Goal: Information Seeking & Learning: Learn about a topic

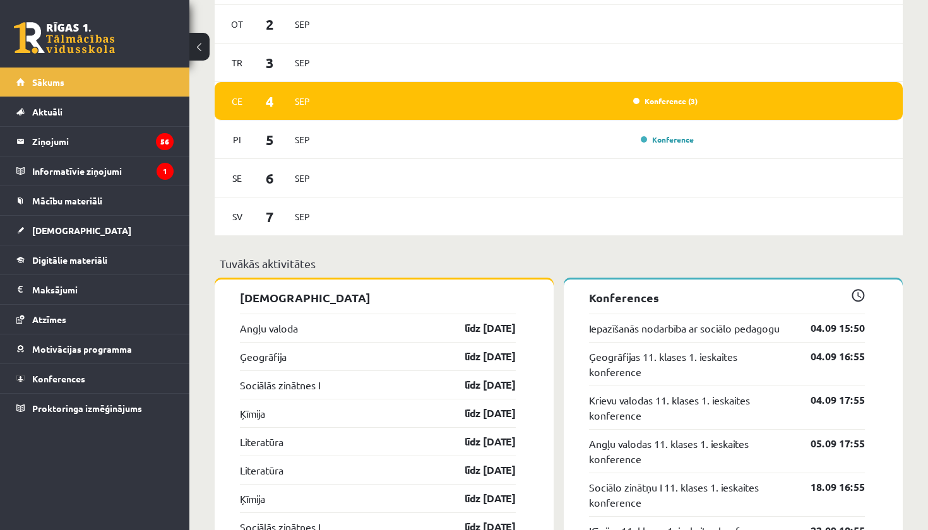
scroll to position [982, 0]
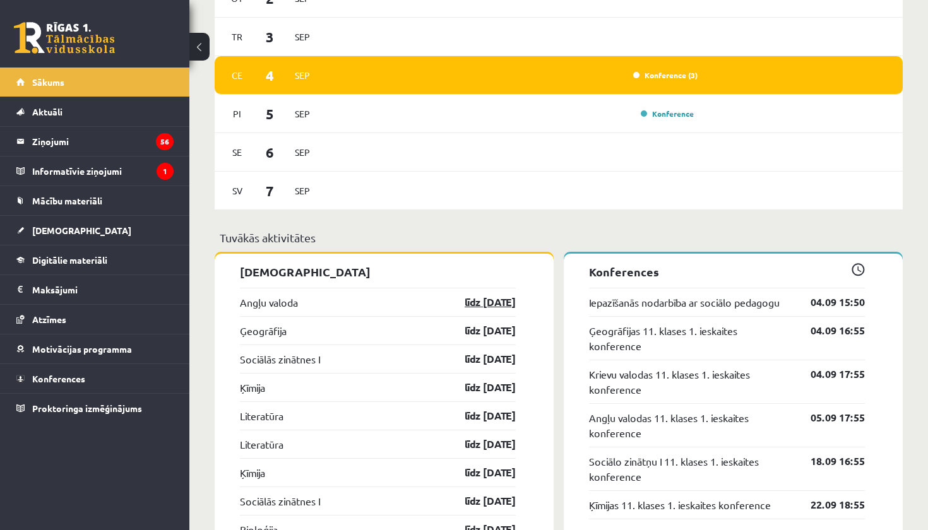
click at [484, 302] on link "līdz 15.09.25" at bounding box center [478, 302] width 73 height 15
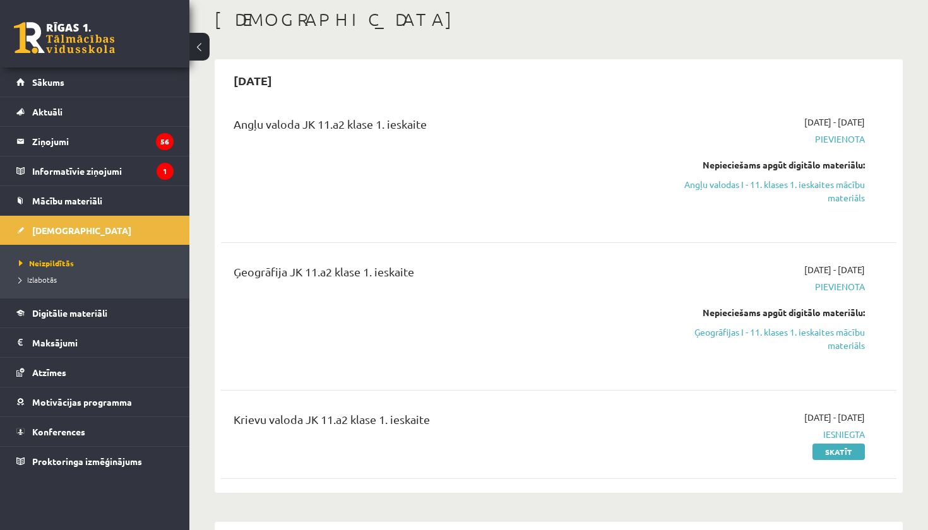
scroll to position [66, 0]
click at [823, 190] on link "Angļu valodas I - 11. klases 1. ieskaites mācību materiāls" at bounding box center [766, 190] width 198 height 27
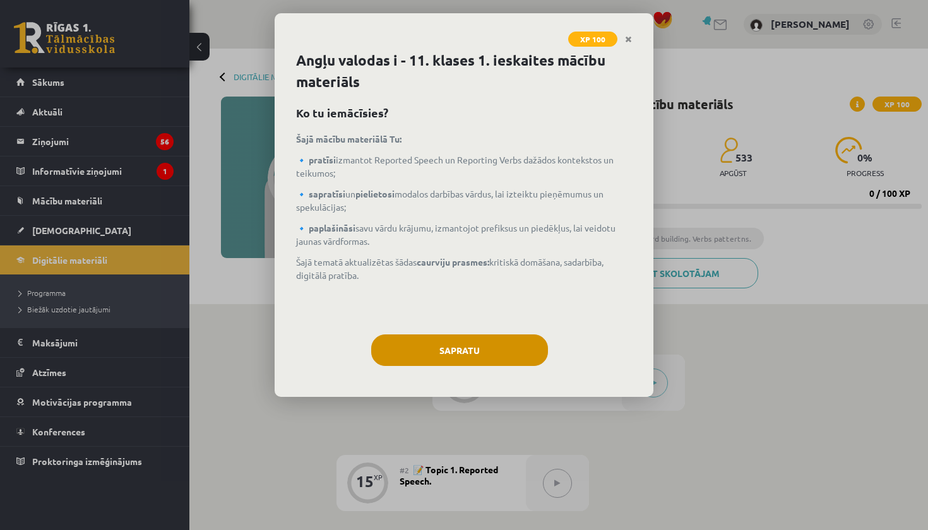
click at [471, 342] on button "Sapratu" at bounding box center [459, 350] width 177 height 32
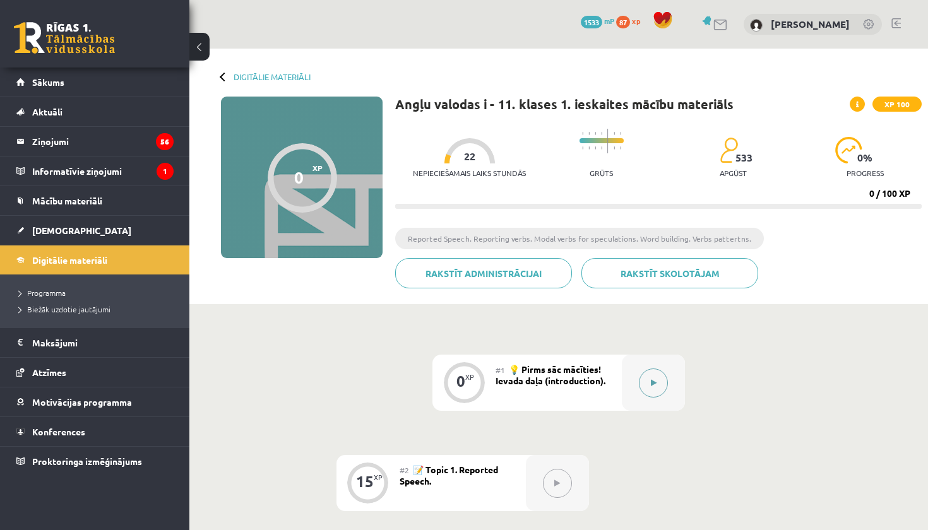
click at [644, 371] on button at bounding box center [653, 383] width 29 height 29
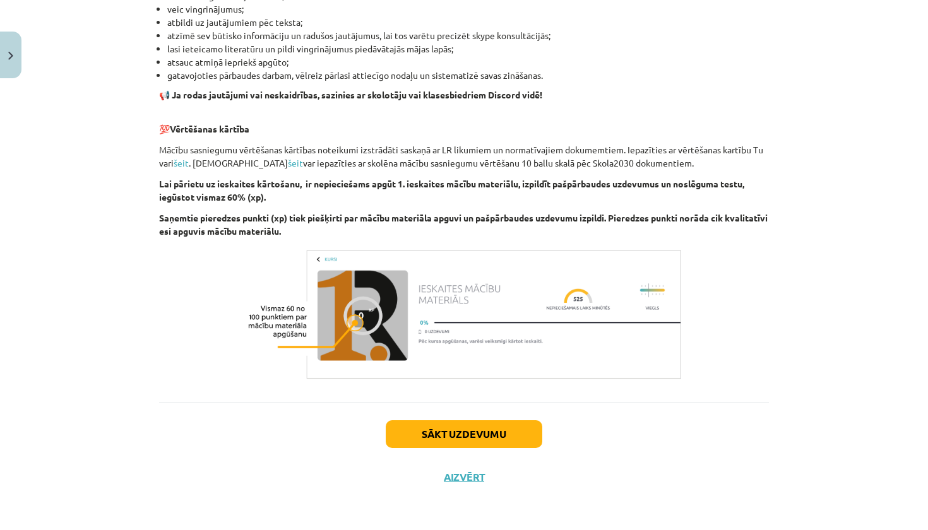
scroll to position [799, 0]
click at [534, 423] on button "Sākt uzdevumu" at bounding box center [464, 434] width 156 height 28
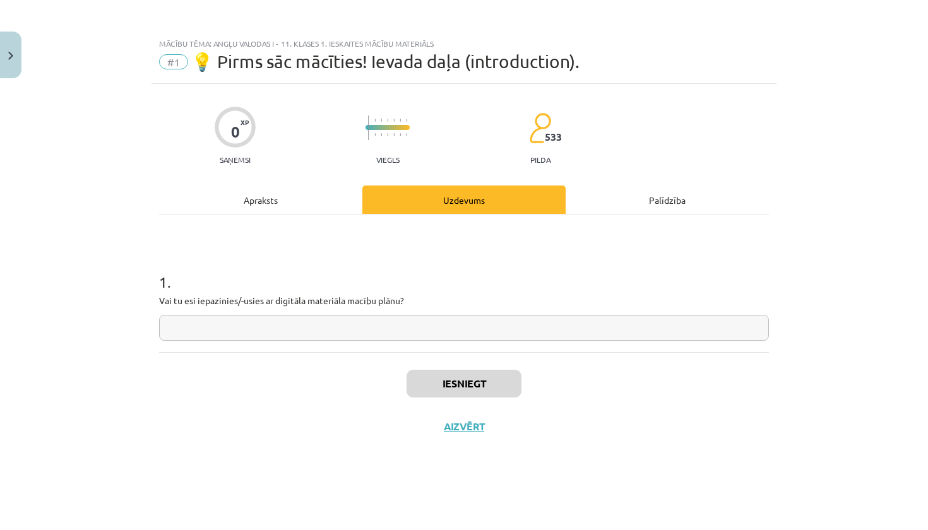
click at [17, 64] on button "Close" at bounding box center [10, 55] width 21 height 47
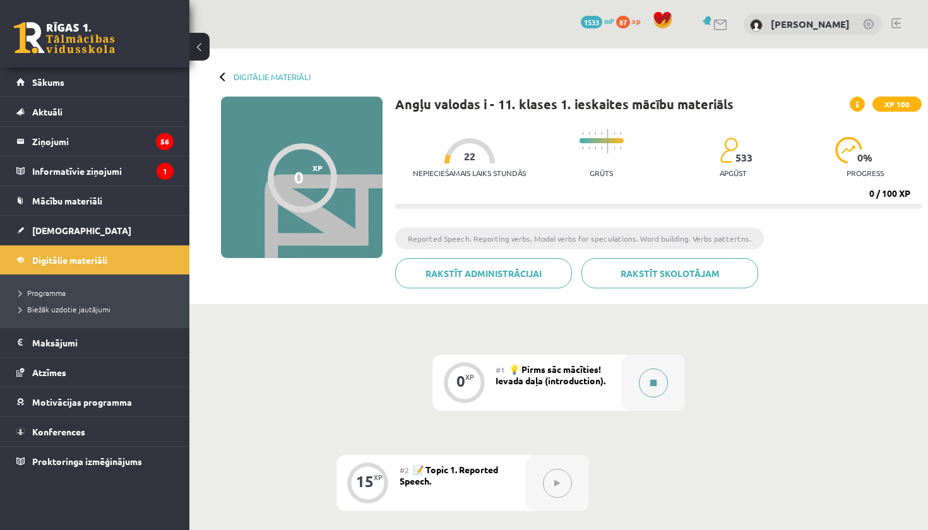
click at [653, 394] on button at bounding box center [653, 383] width 29 height 29
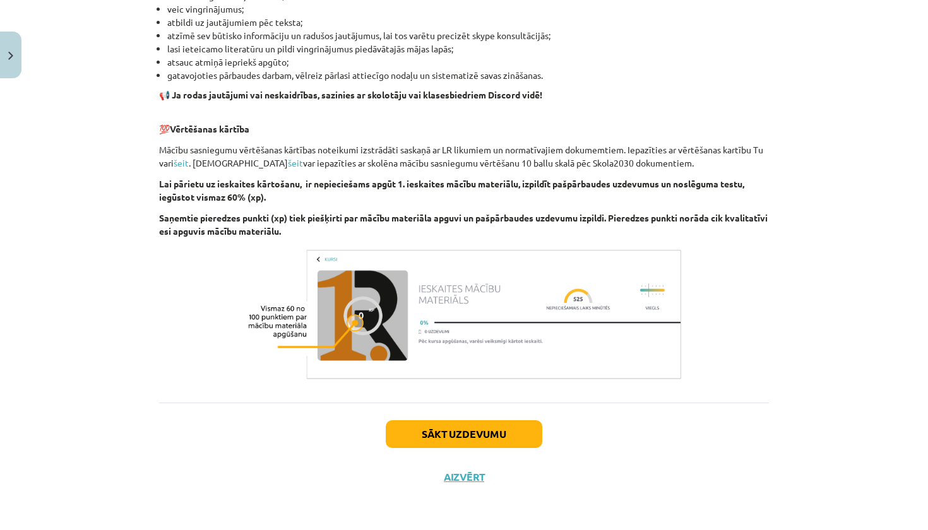
click at [504, 433] on button "Sākt uzdevumu" at bounding box center [464, 434] width 156 height 28
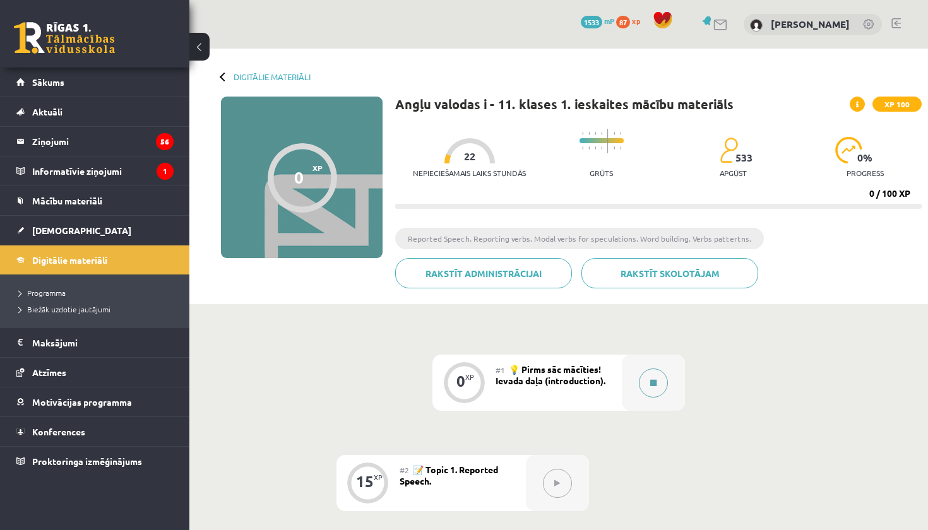
click at [668, 380] on div at bounding box center [653, 383] width 63 height 56
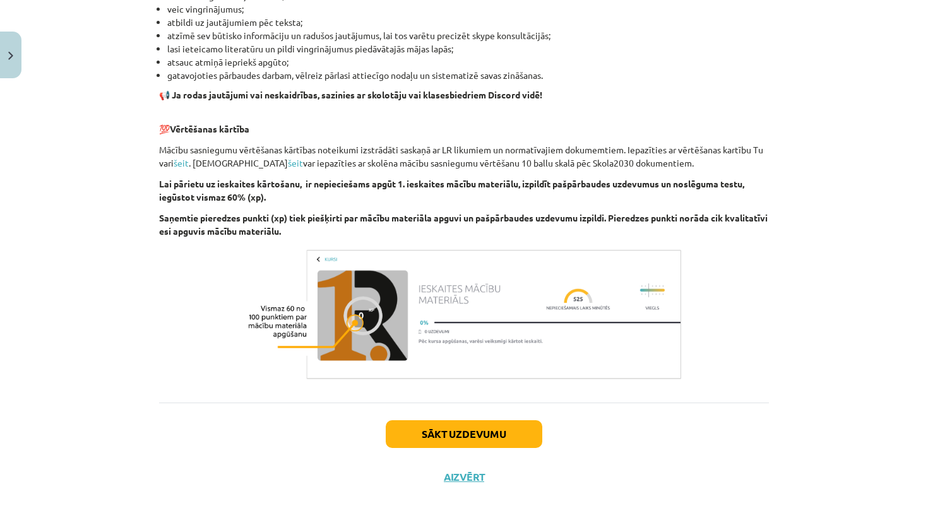
scroll to position [799, 0]
click at [469, 439] on button "Sākt uzdevumu" at bounding box center [464, 434] width 156 height 28
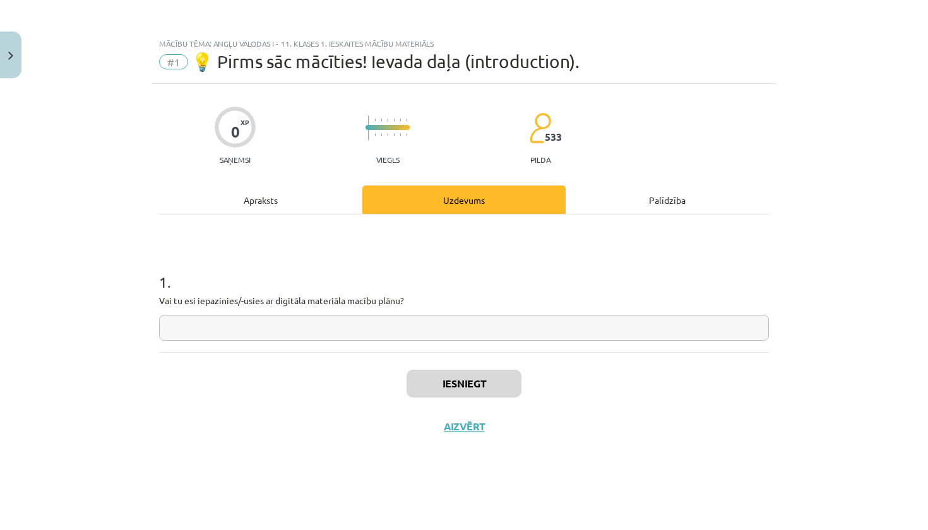
scroll to position [0, 0]
click at [429, 336] on input "text" at bounding box center [464, 328] width 610 height 26
type input "*******"
click at [464, 390] on button "Iesniegt" at bounding box center [463, 384] width 115 height 28
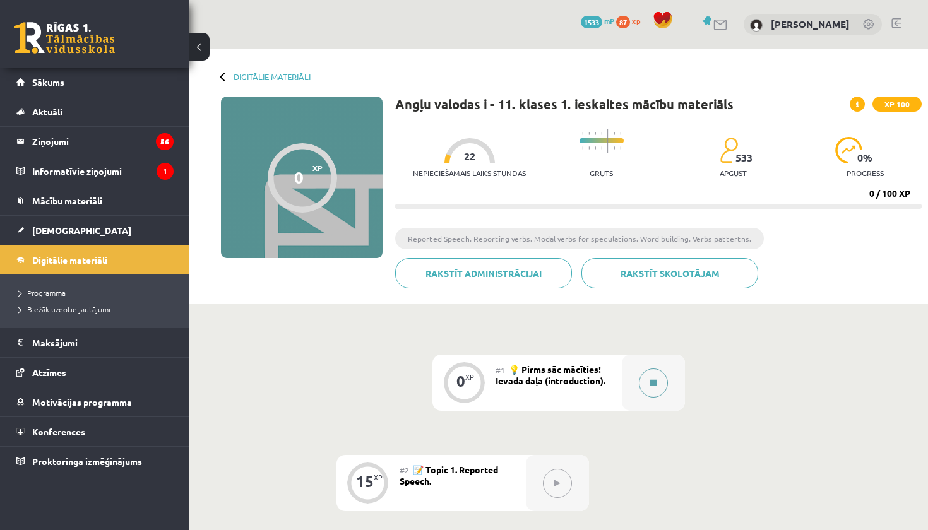
click at [648, 379] on button at bounding box center [653, 383] width 29 height 29
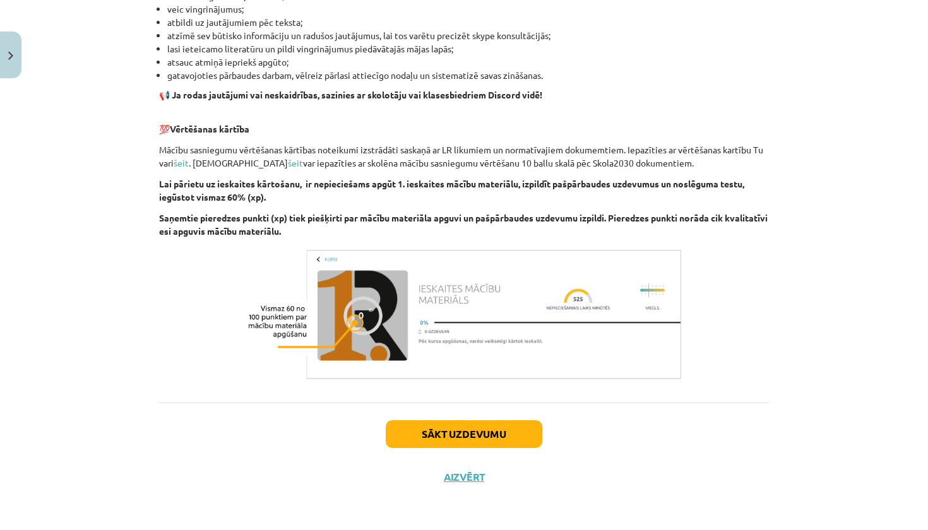
scroll to position [799, 0]
click at [522, 425] on button "Sākt uzdevumu" at bounding box center [464, 434] width 156 height 28
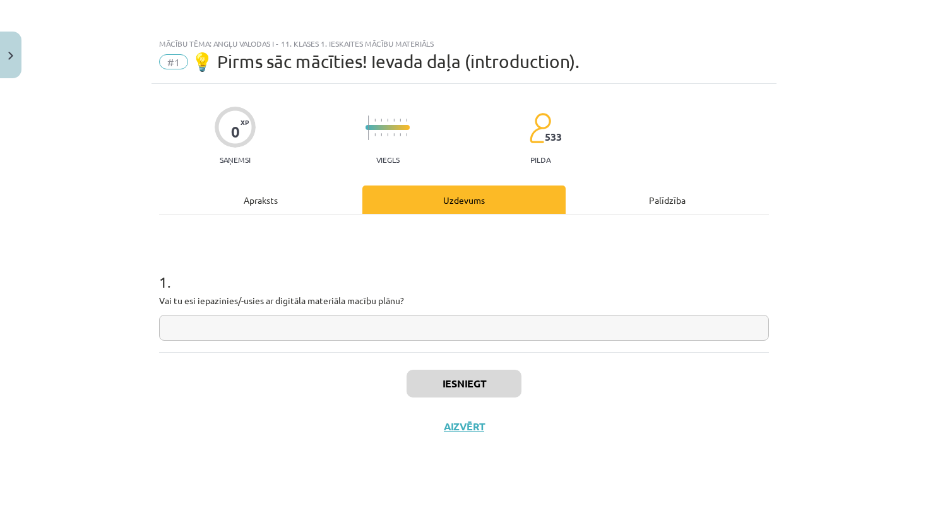
click at [481, 330] on input "text" at bounding box center [464, 328] width 610 height 26
type input "*******"
click at [494, 373] on button "Iesniegt" at bounding box center [463, 384] width 115 height 28
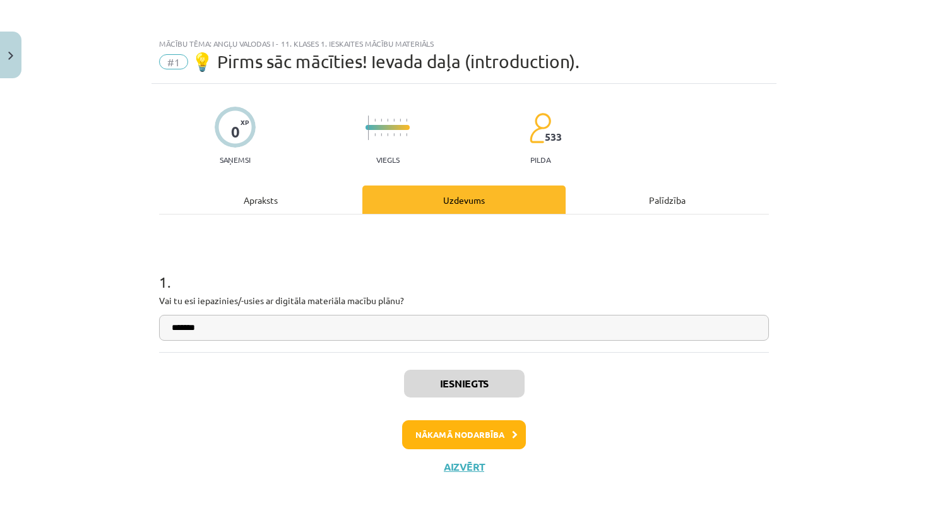
click at [476, 435] on button "Nākamā nodarbība" at bounding box center [464, 434] width 124 height 29
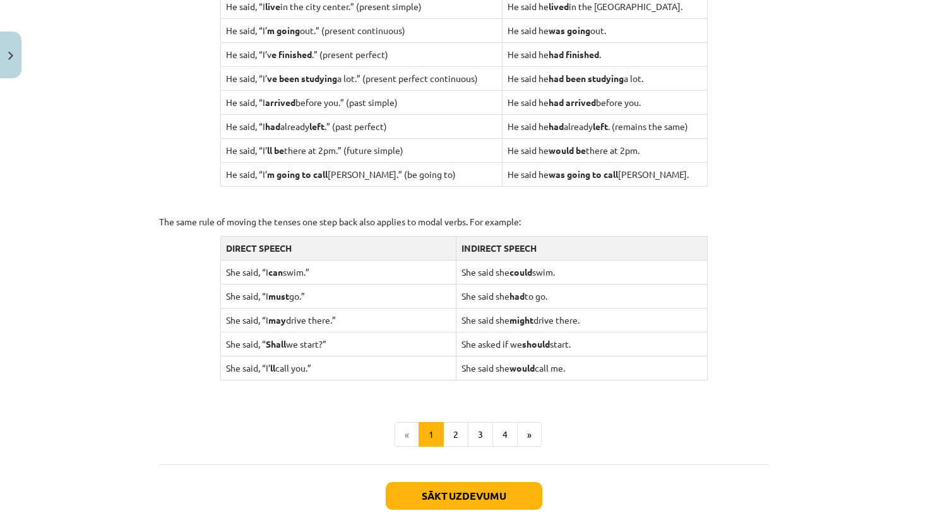
scroll to position [1114, 0]
click at [468, 492] on button "Sākt uzdevumu" at bounding box center [464, 495] width 156 height 28
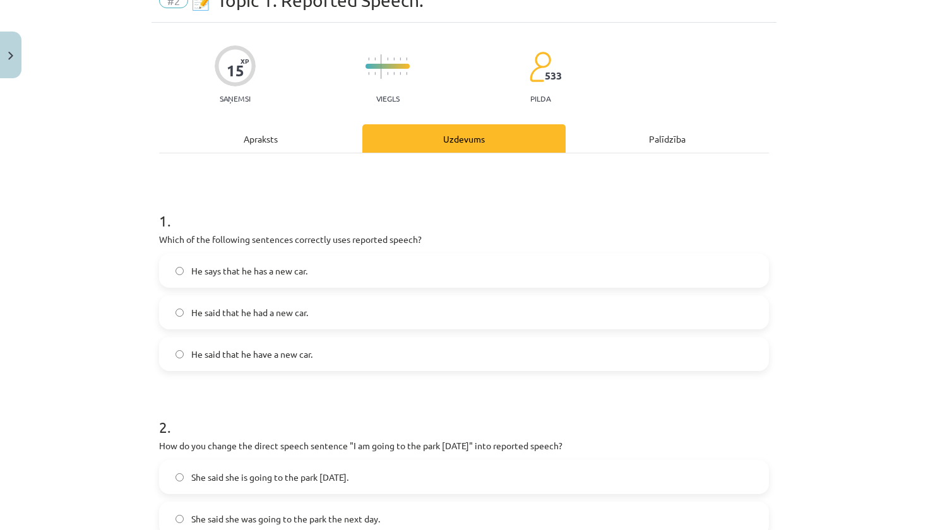
scroll to position [63, 0]
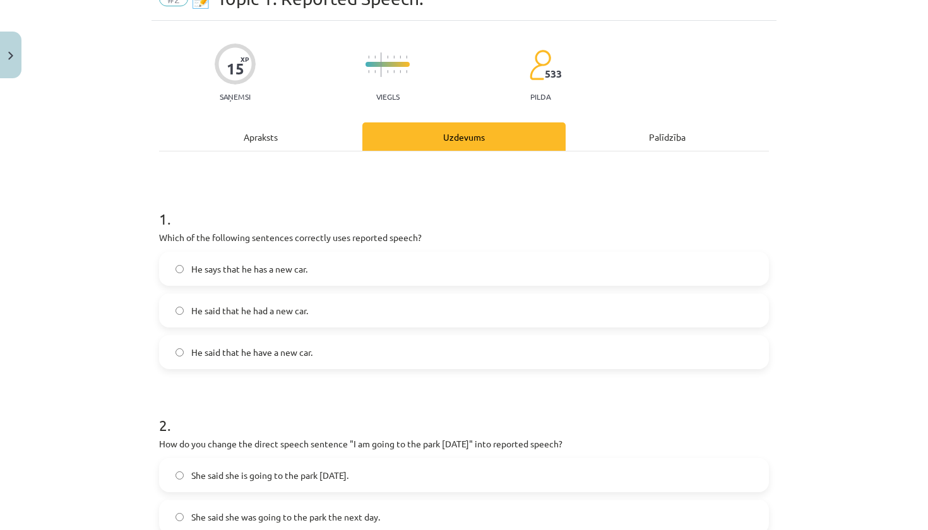
click at [260, 134] on div "Apraksts" at bounding box center [260, 136] width 203 height 28
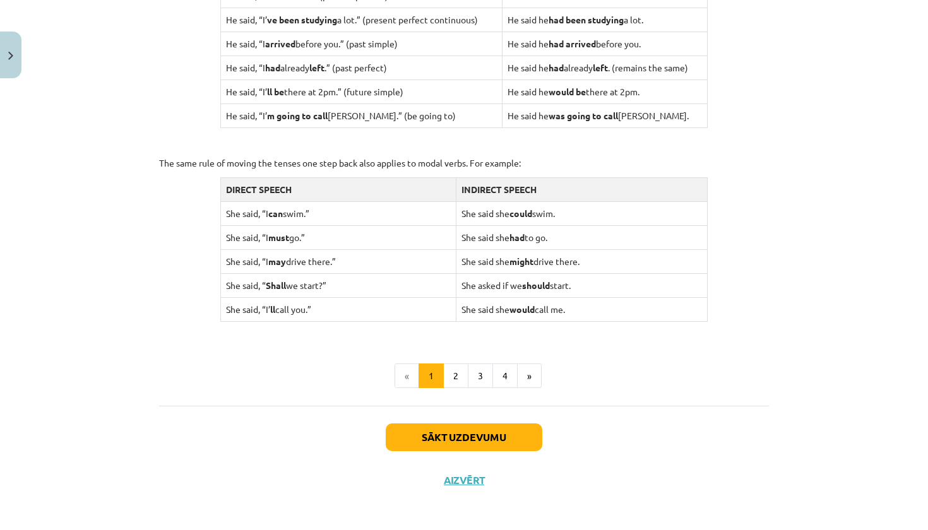
scroll to position [1172, 0]
click at [422, 428] on button "Sākt uzdevumu" at bounding box center [464, 438] width 156 height 28
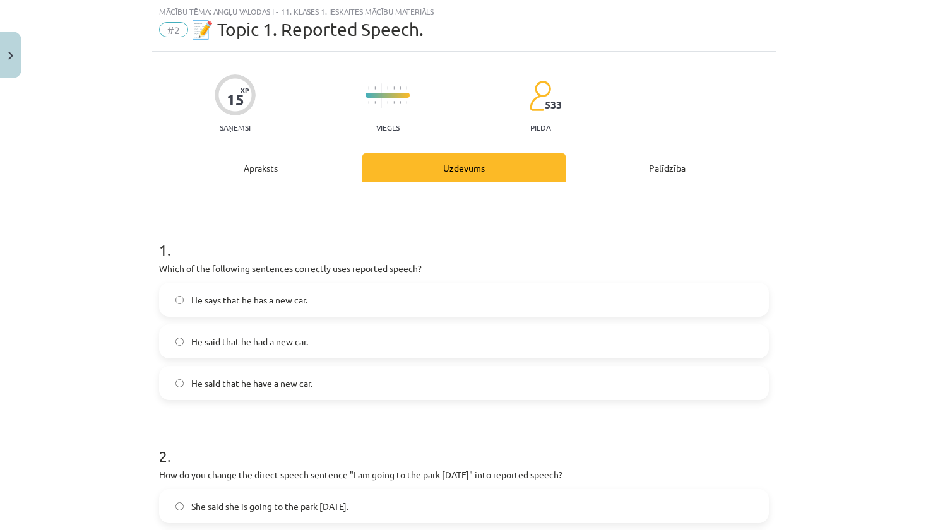
scroll to position [34, 0]
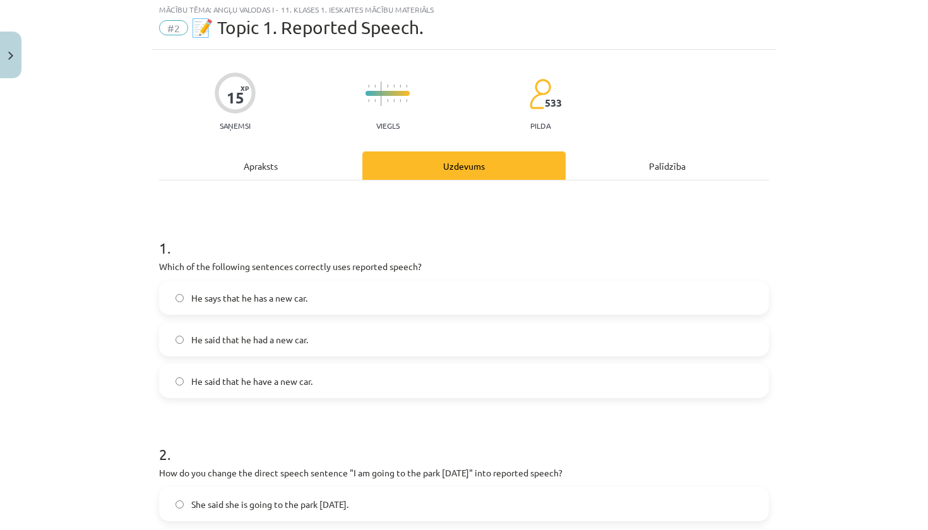
click at [262, 167] on div "Apraksts" at bounding box center [260, 165] width 203 height 28
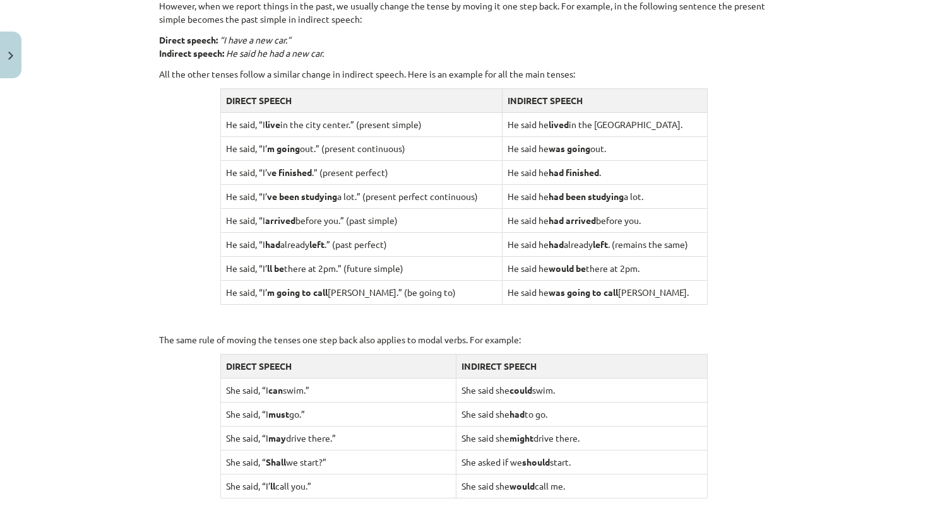
scroll to position [1013, 0]
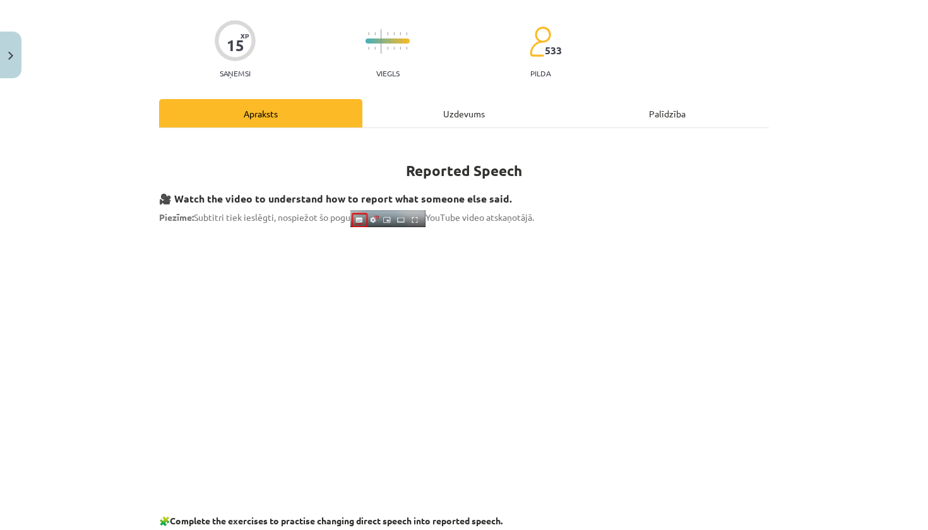
click at [473, 116] on div "Uzdevums" at bounding box center [463, 113] width 203 height 28
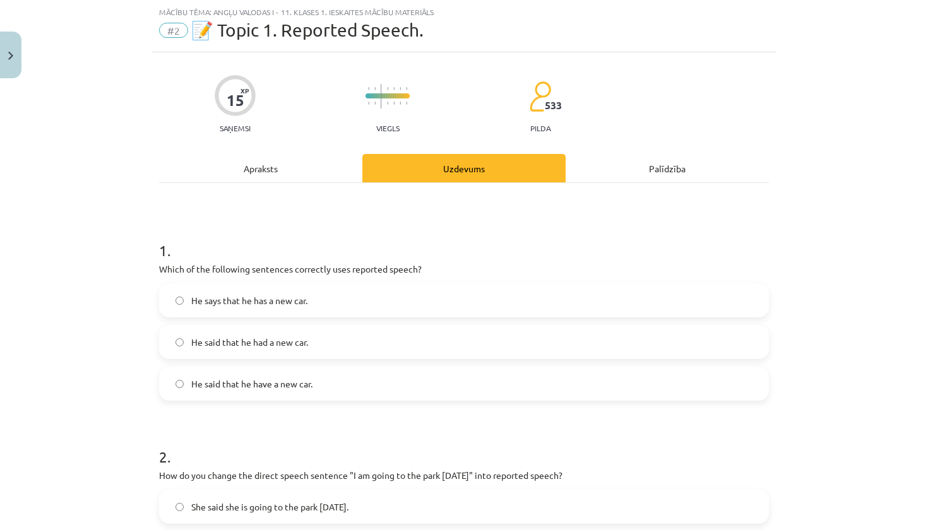
click at [366, 335] on label "He said that he had a new car." at bounding box center [463, 342] width 607 height 32
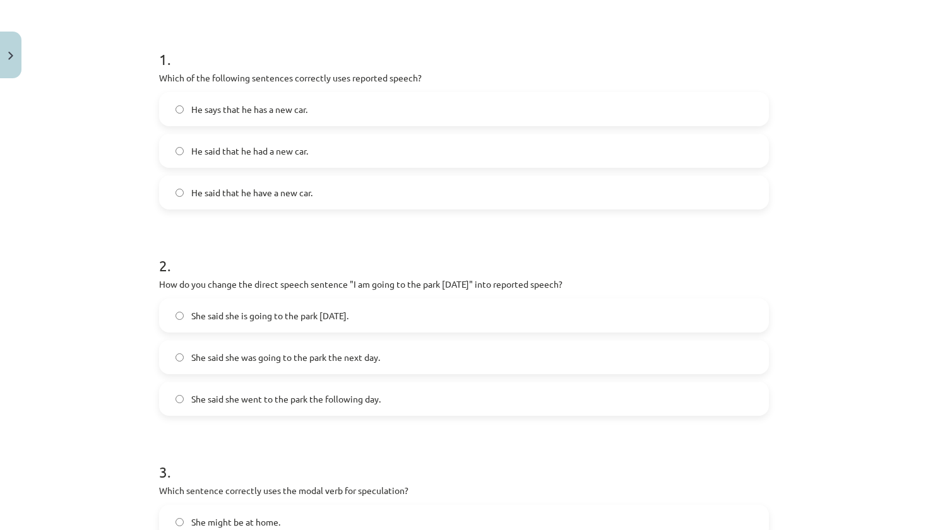
scroll to position [227, 0]
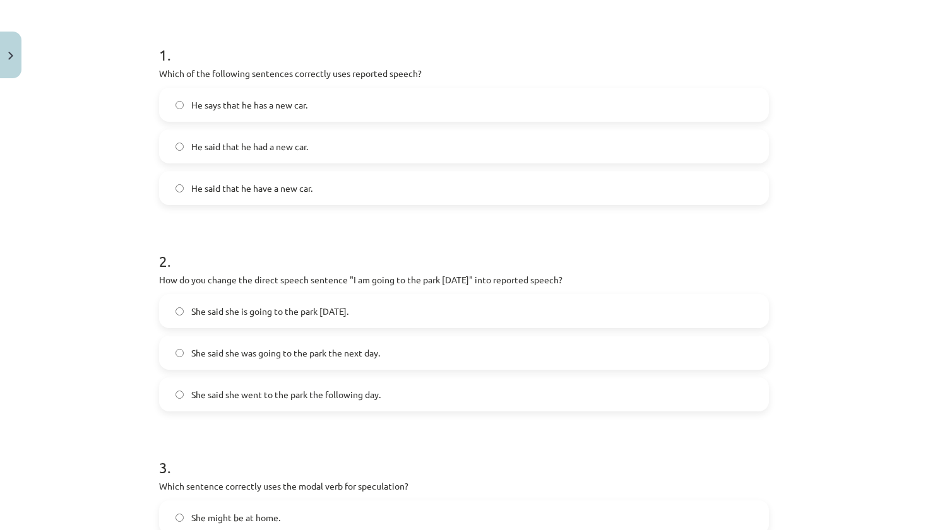
click at [326, 322] on label "She said she is going to the park [DATE]." at bounding box center [463, 311] width 607 height 32
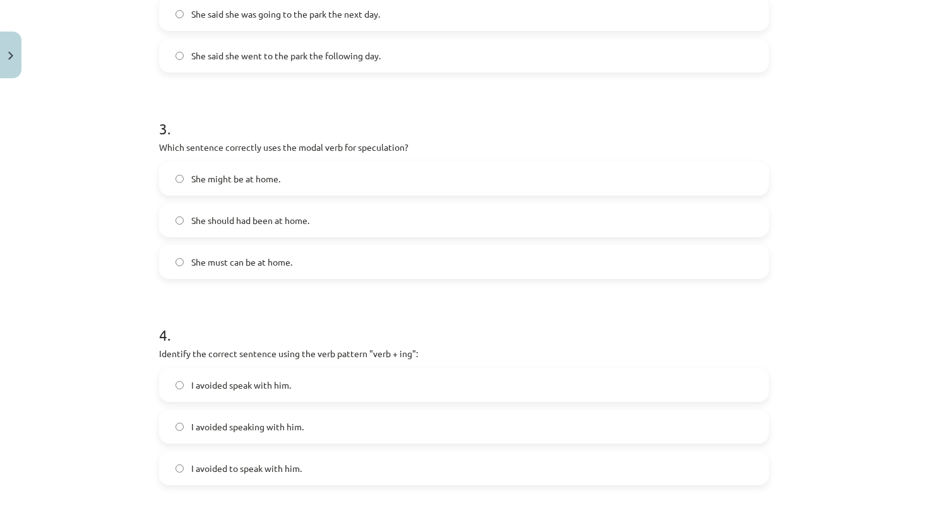
scroll to position [588, 0]
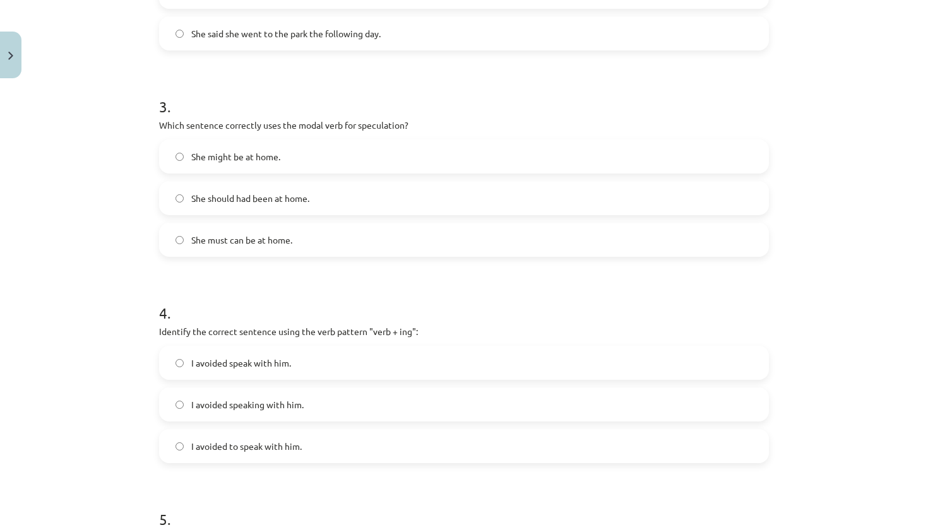
click at [371, 153] on label "She might be at home." at bounding box center [463, 157] width 607 height 32
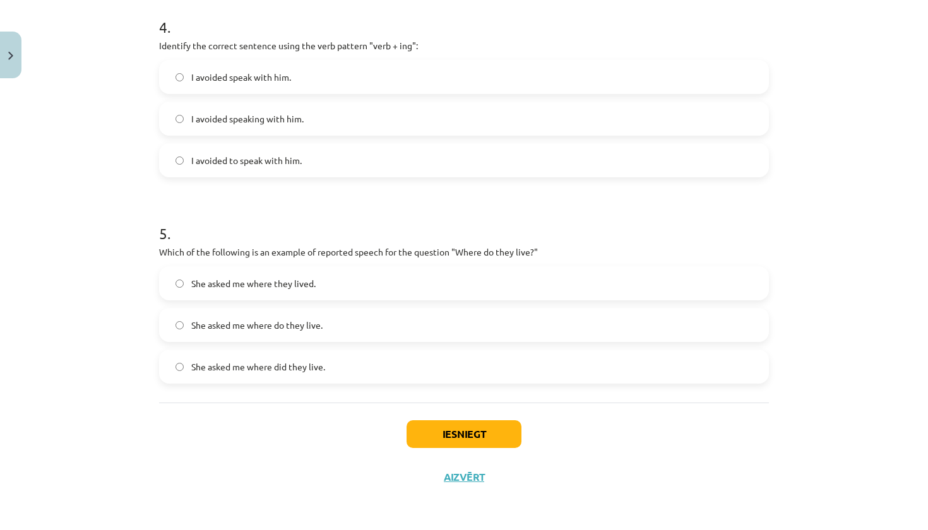
scroll to position [876, 0]
click at [301, 286] on span "She asked me where they lived." at bounding box center [253, 283] width 124 height 13
click at [281, 372] on label "She asked me where did they live." at bounding box center [463, 367] width 607 height 32
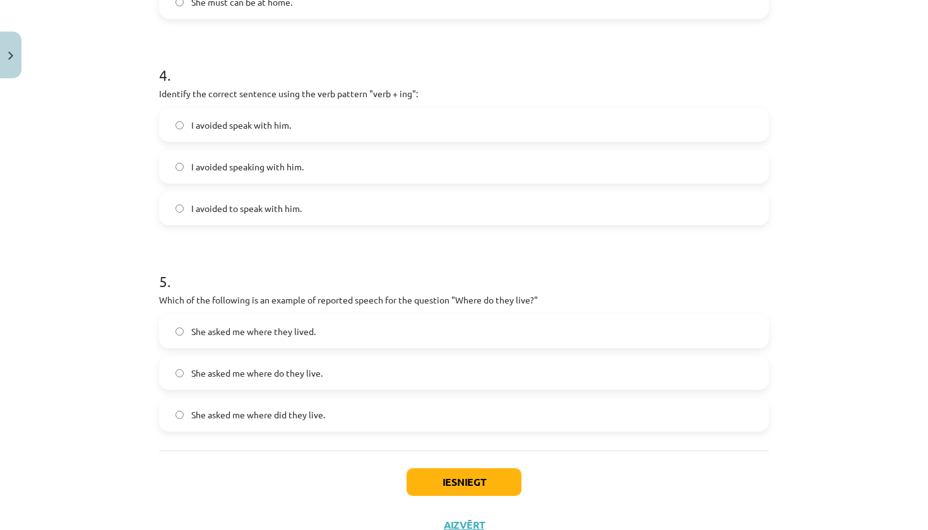
scroll to position [817, 0]
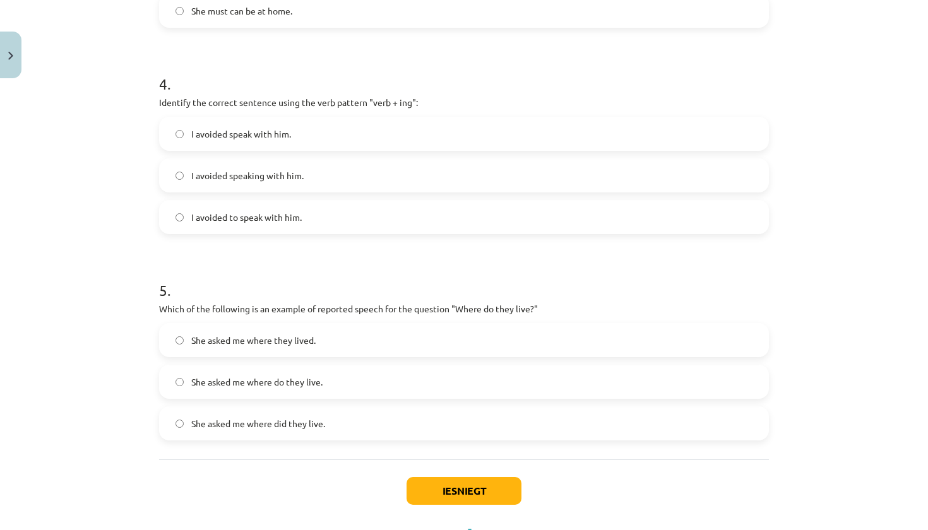
click at [326, 188] on label "I avoided speaking with him." at bounding box center [463, 176] width 607 height 32
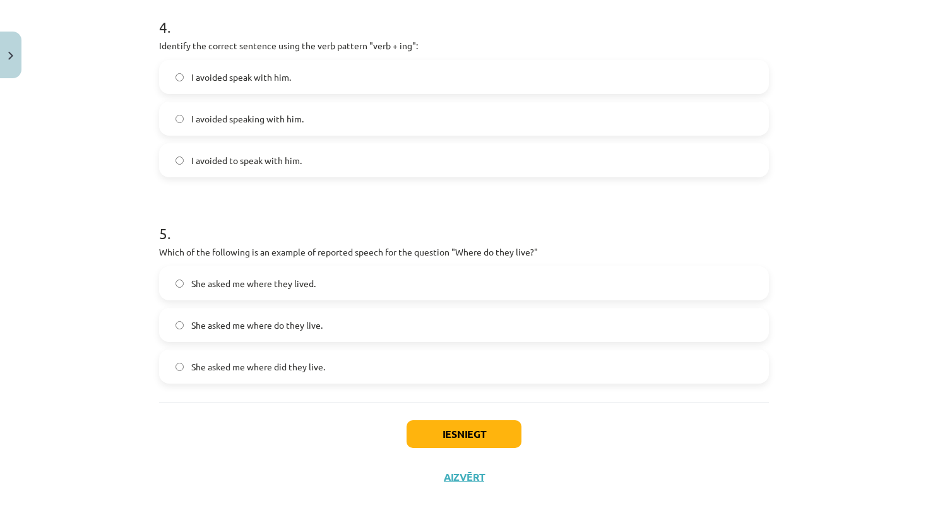
scroll to position [12, 0]
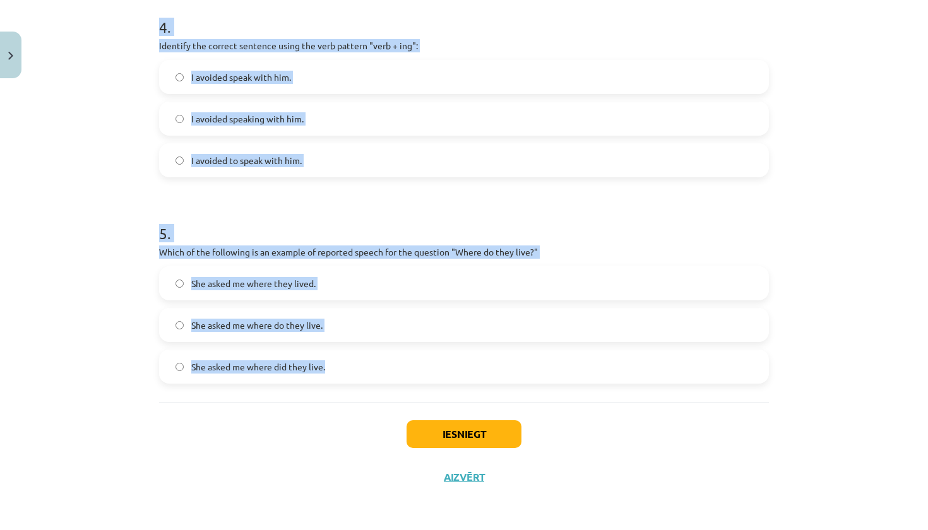
drag, startPoint x: 155, startPoint y: 274, endPoint x: 496, endPoint y: 388, distance: 359.4
copy form "Which of the following sentences correctly uses reported speech? He says that h…"
click at [362, 286] on label "She asked me where they lived." at bounding box center [463, 284] width 607 height 32
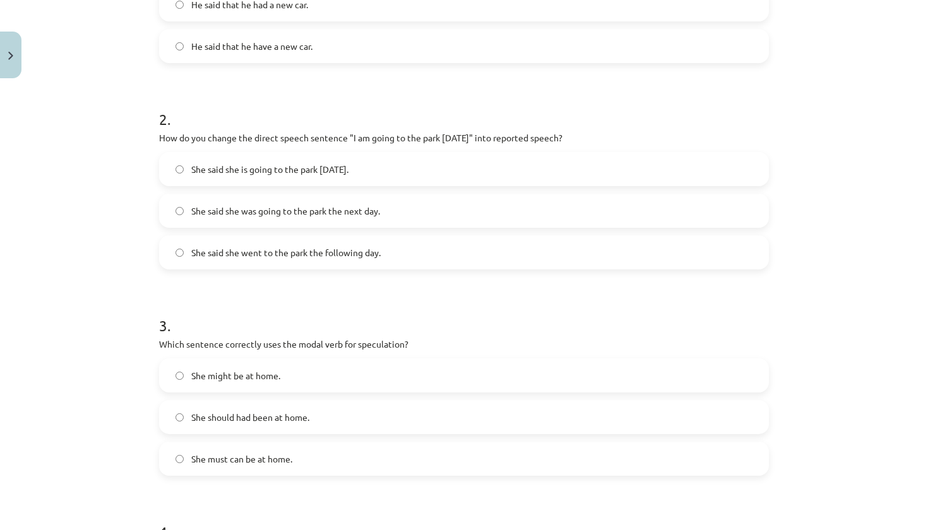
scroll to position [367, 0]
click at [477, 206] on label "She said she was going to the park the next day." at bounding box center [463, 213] width 607 height 32
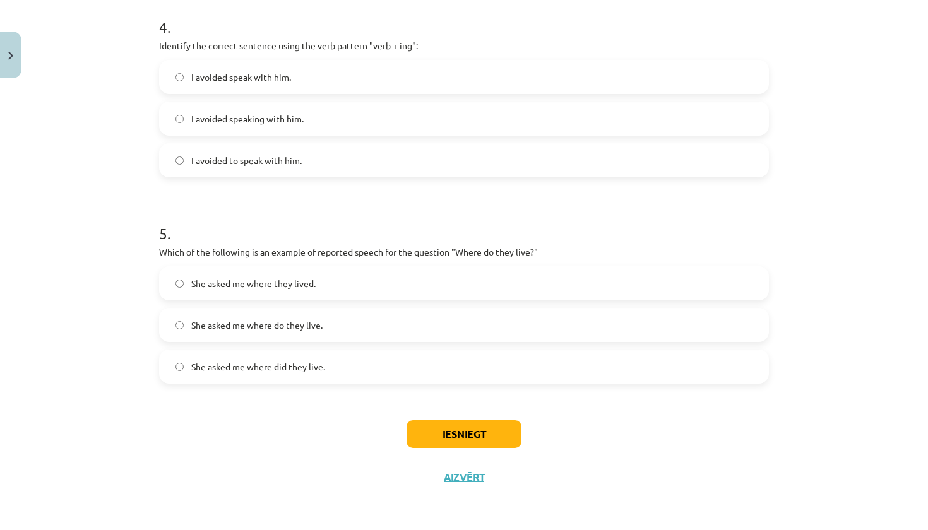
scroll to position [876, 0]
click at [475, 423] on button "Iesniegt" at bounding box center [463, 434] width 115 height 28
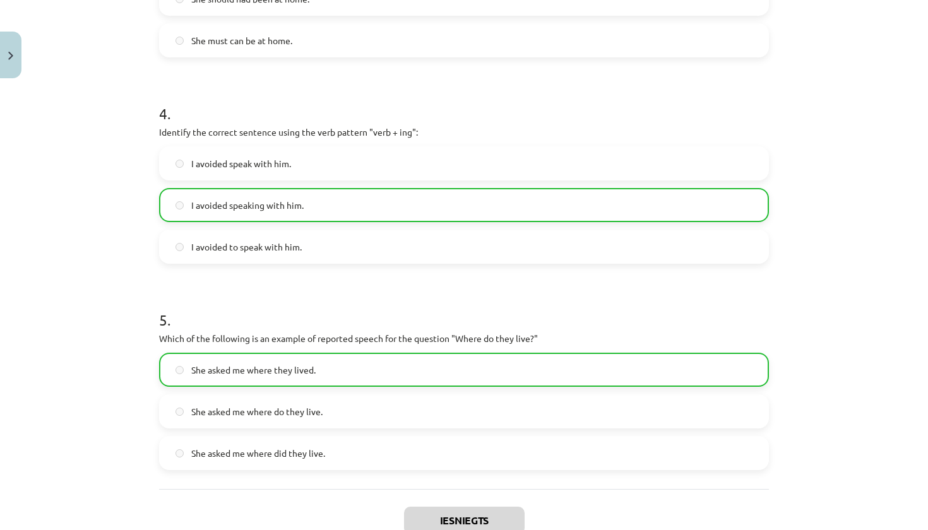
scroll to position [789, 0]
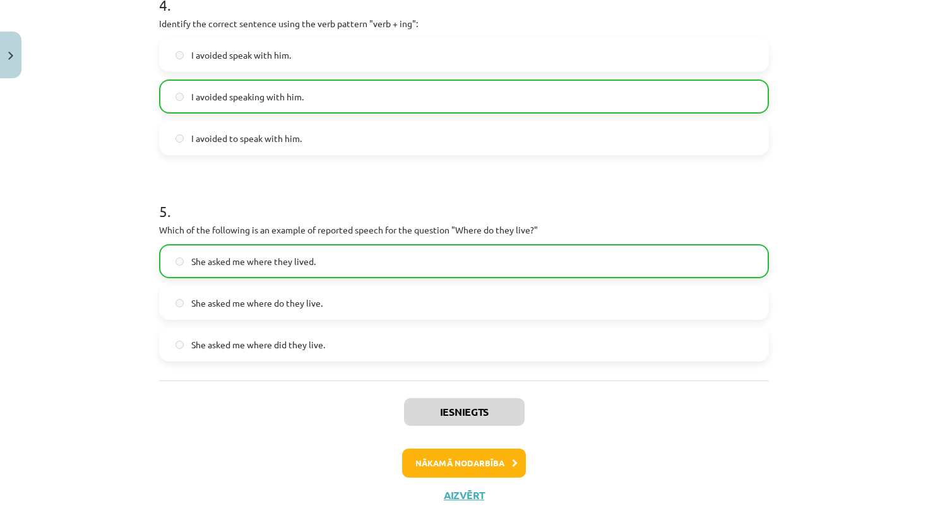
click at [458, 473] on button "Nākamā nodarbība" at bounding box center [464, 463] width 124 height 29
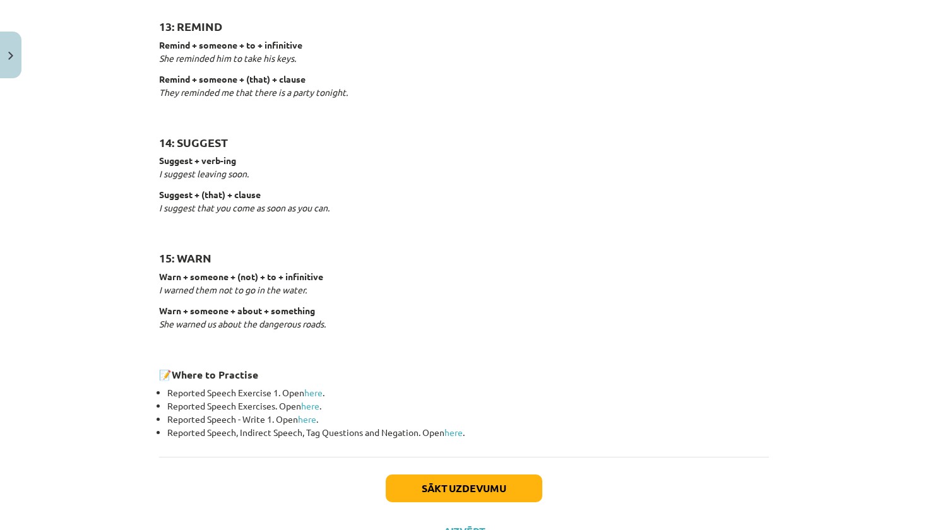
scroll to position [1866, 0]
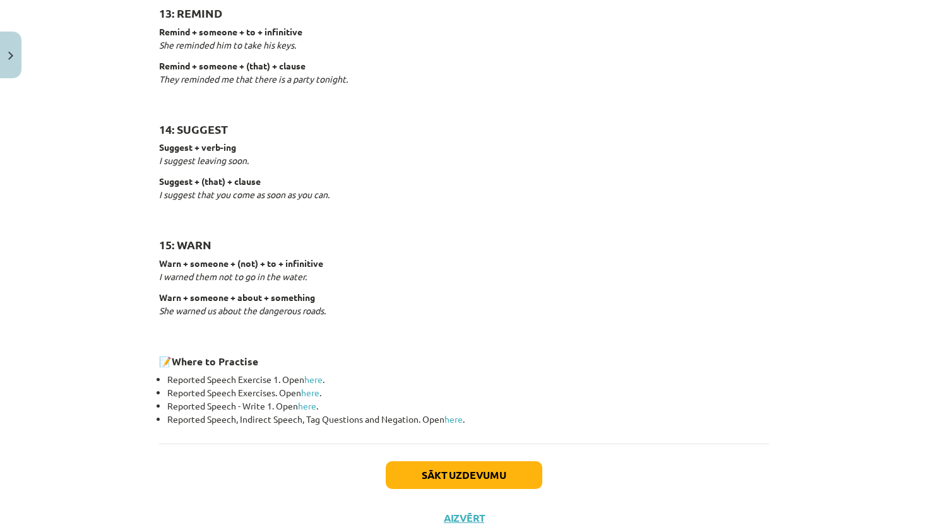
click at [497, 461] on button "Sākt uzdevumu" at bounding box center [464, 475] width 156 height 28
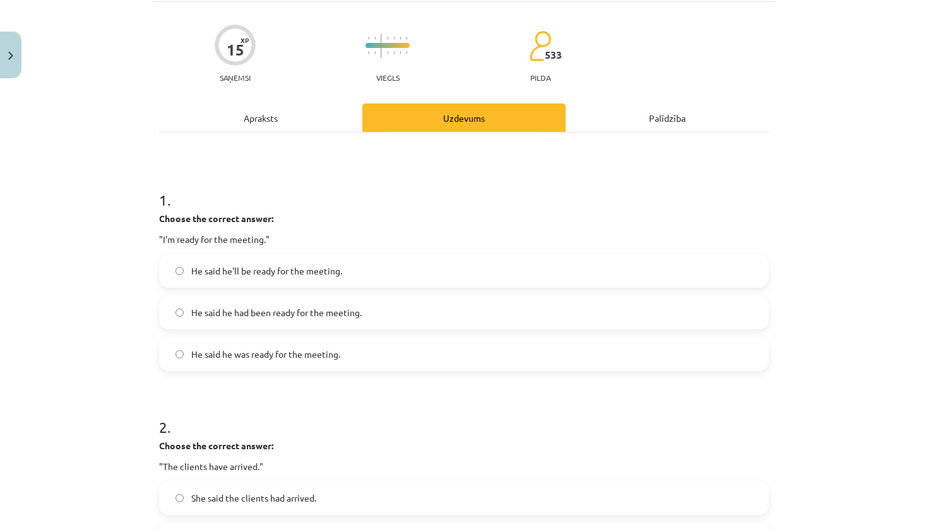
scroll to position [87, 0]
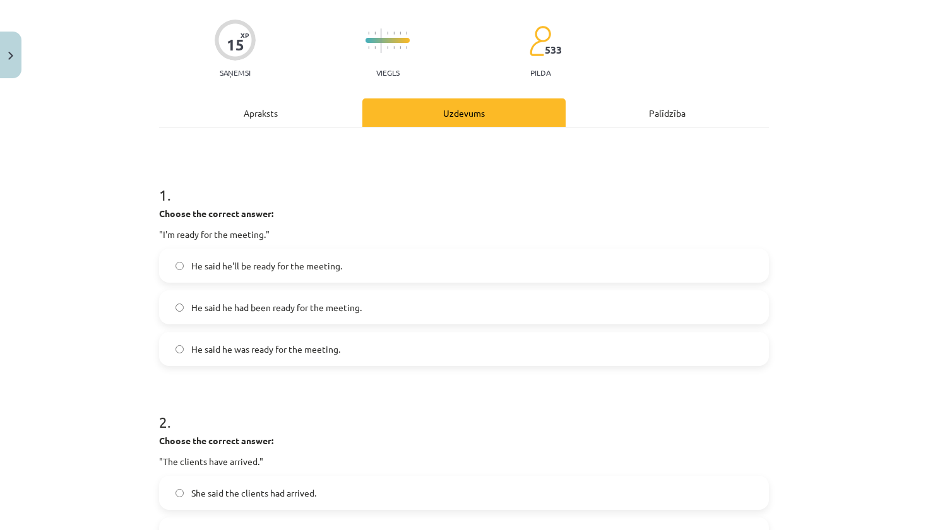
click at [505, 317] on label "He said he had been ready for the meeting." at bounding box center [463, 308] width 607 height 32
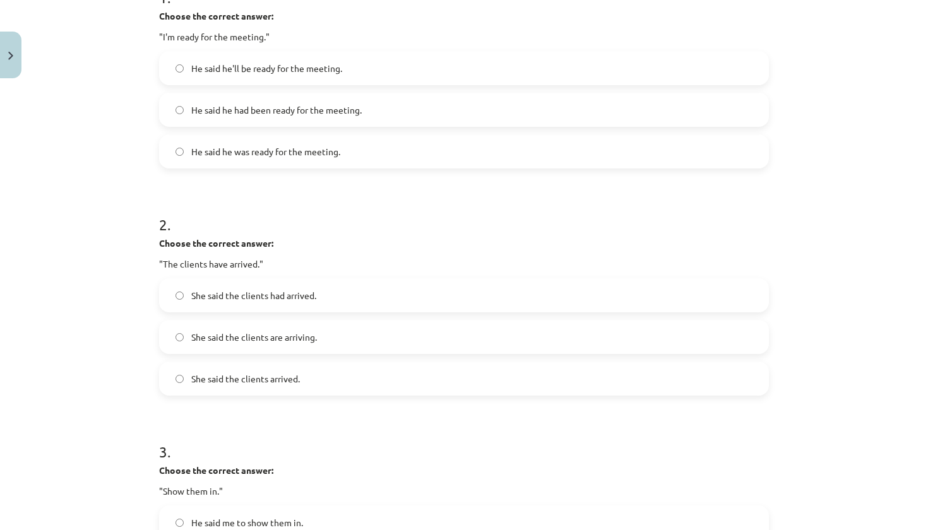
scroll to position [285, 0]
click at [495, 388] on label "She said the clients arrived." at bounding box center [463, 378] width 607 height 32
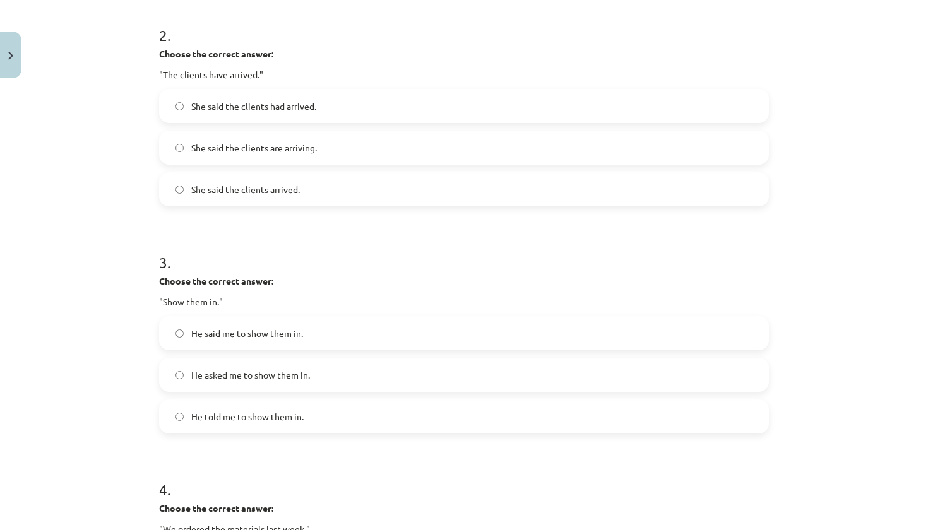
scroll to position [476, 0]
click at [460, 425] on label "He told me to show them in." at bounding box center [463, 415] width 607 height 32
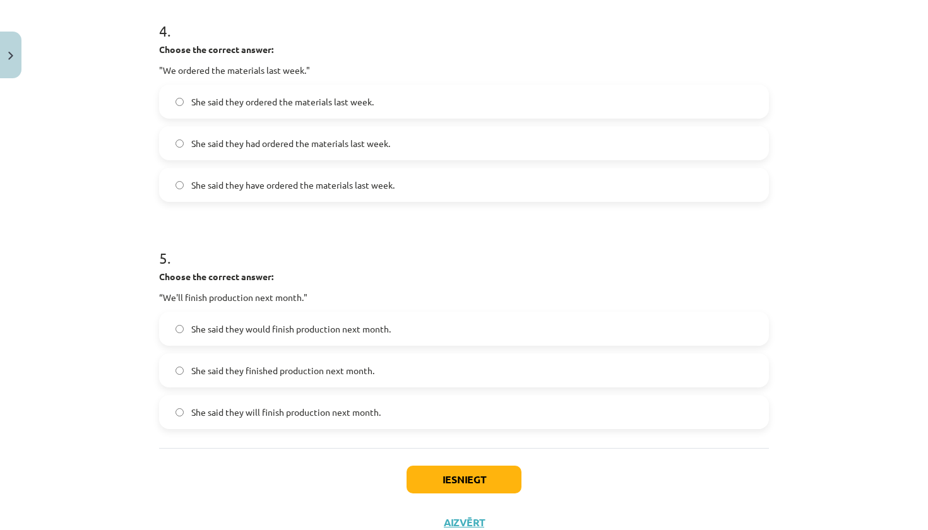
scroll to position [929, 0]
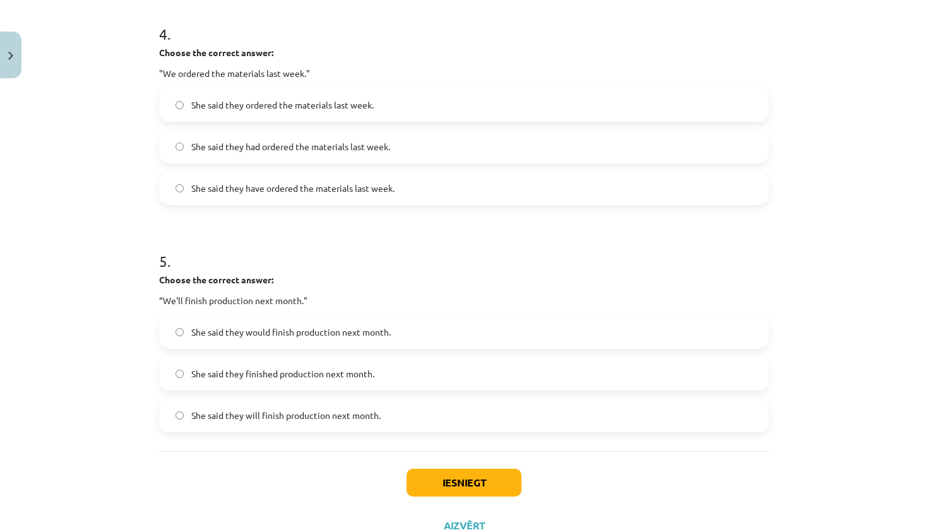
click at [431, 374] on label "She said they finished production next month." at bounding box center [463, 374] width 607 height 32
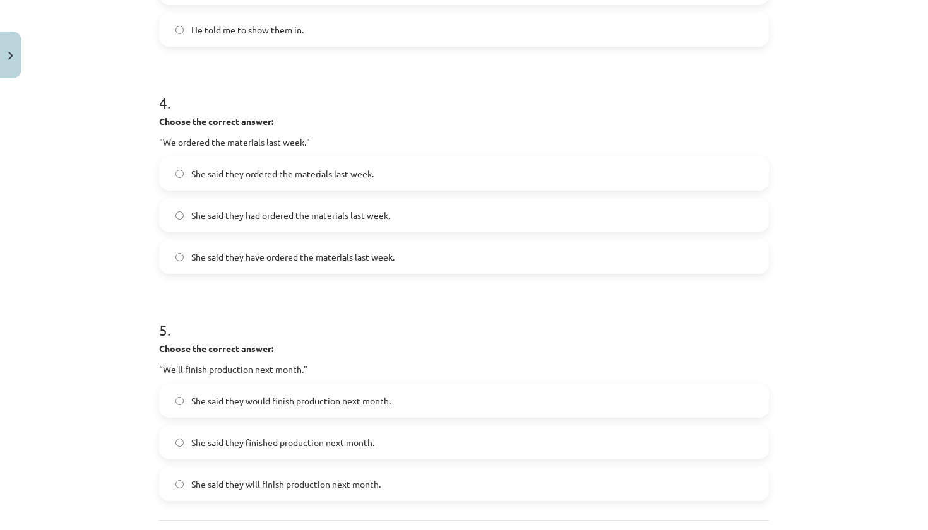
scroll to position [856, 0]
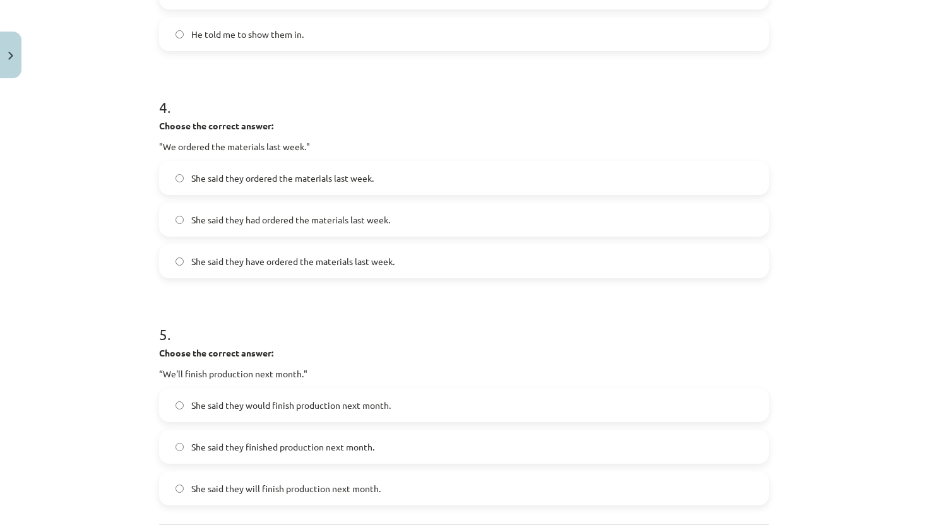
click at [435, 178] on label "She said they ordered the materials last week." at bounding box center [463, 178] width 607 height 32
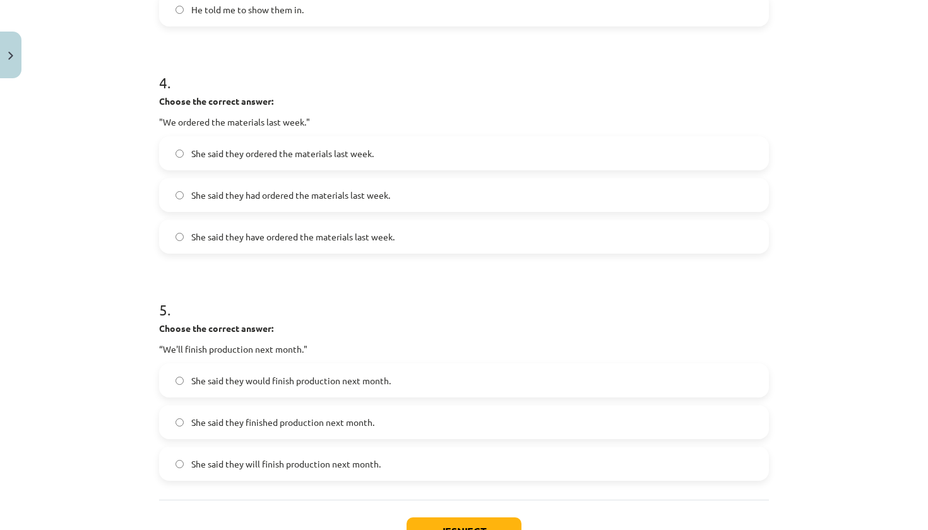
scroll to position [885, 0]
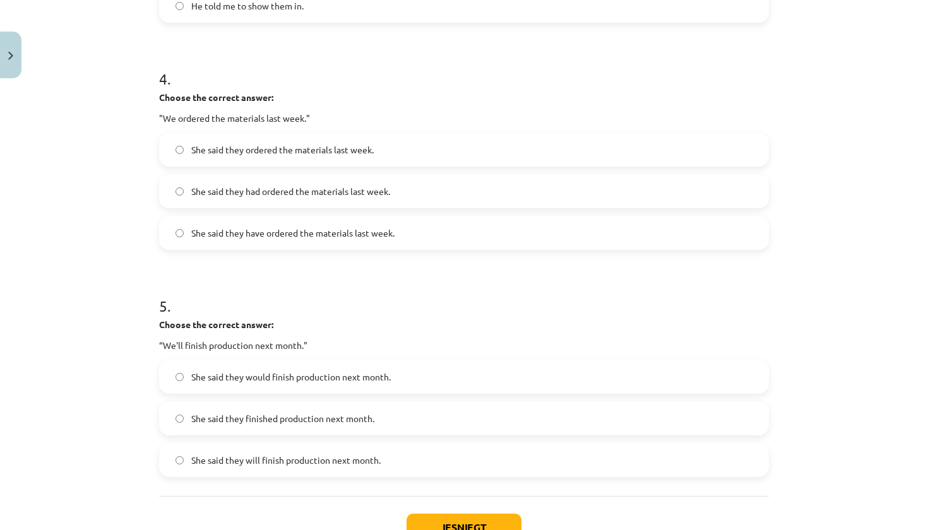
click at [415, 191] on label "She said they had ordered the materials last week." at bounding box center [463, 191] width 607 height 32
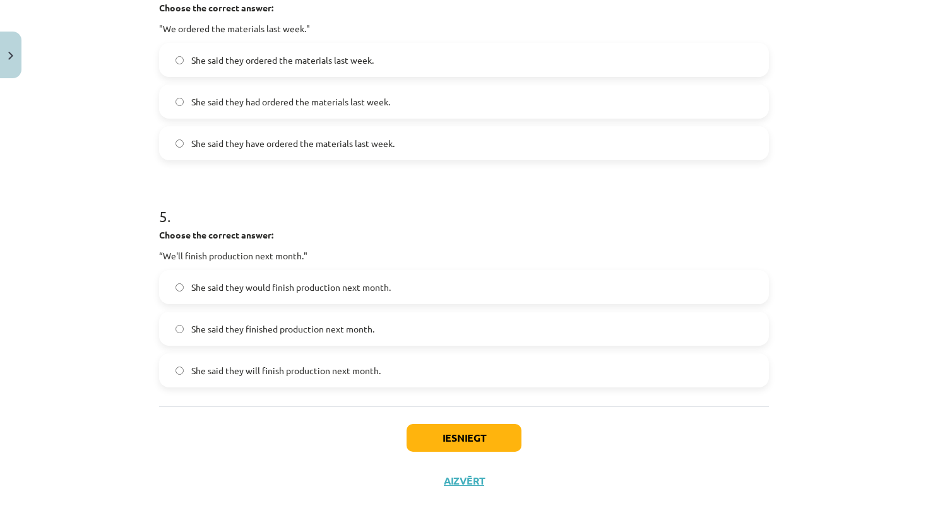
scroll to position [976, 0]
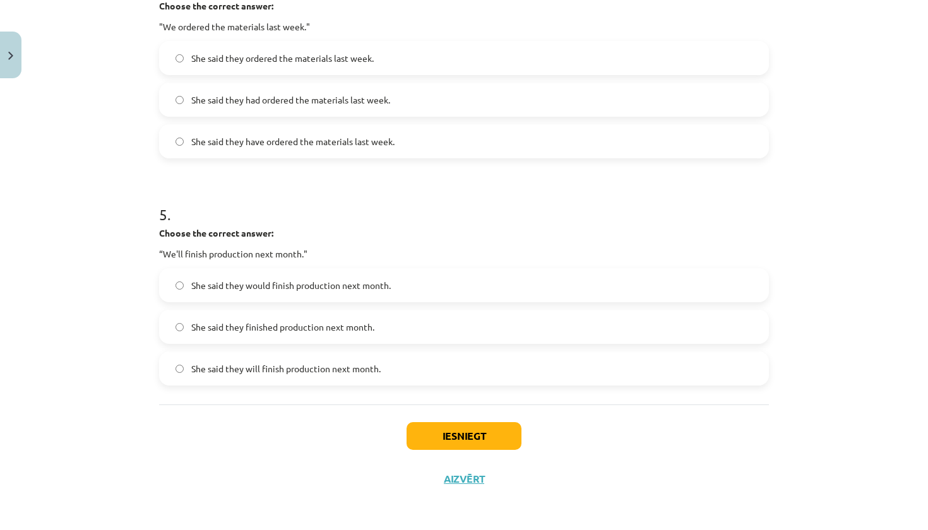
click at [457, 429] on button "Iesniegt" at bounding box center [463, 436] width 115 height 28
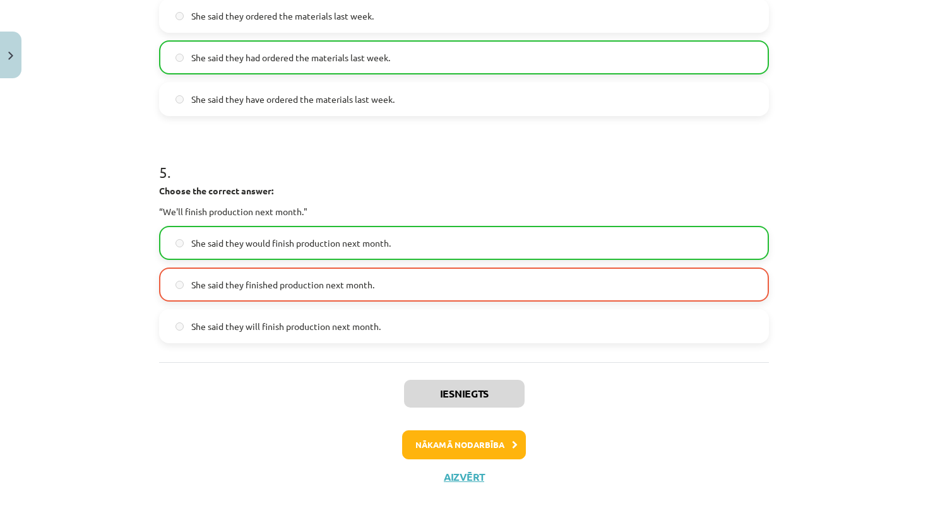
scroll to position [1020, 0]
click at [457, 472] on button "Aizvērt" at bounding box center [464, 477] width 48 height 13
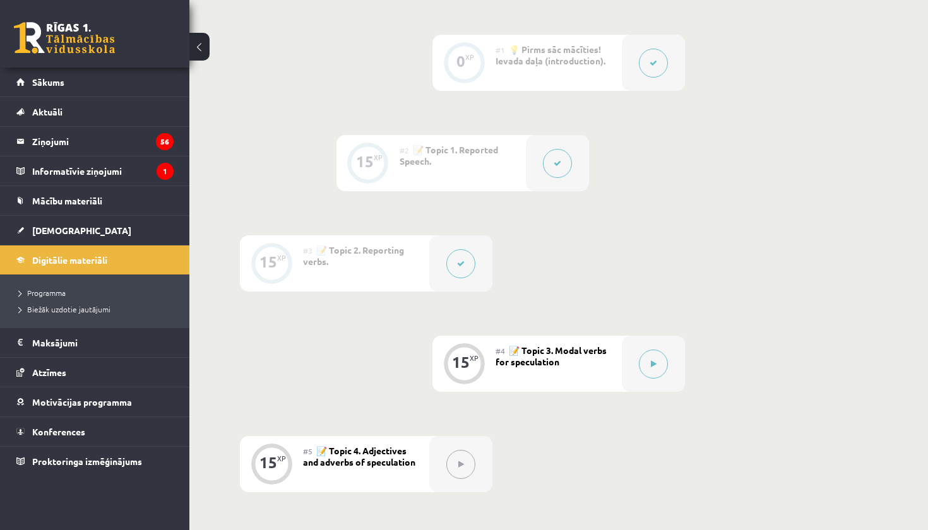
scroll to position [321, 0]
